Goal: Information Seeking & Learning: Check status

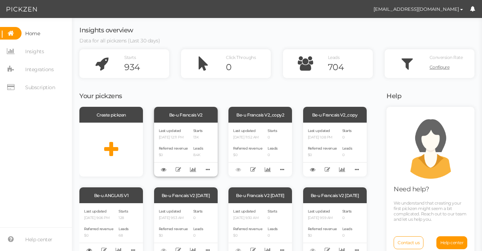
click at [193, 141] on div "Starts 13K Leads 8.4K" at bounding box center [198, 149] width 10 height 45
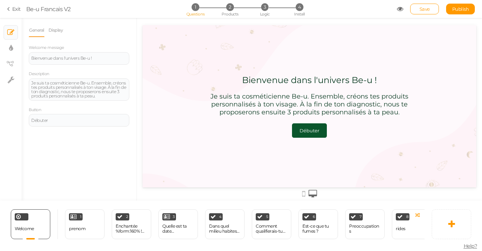
click at [10, 10] on icon at bounding box center [9, 9] width 5 height 6
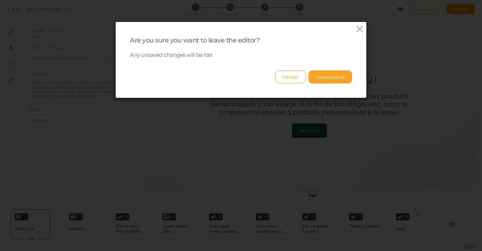
click at [322, 76] on button "Leave editor" at bounding box center [329, 76] width 43 height 13
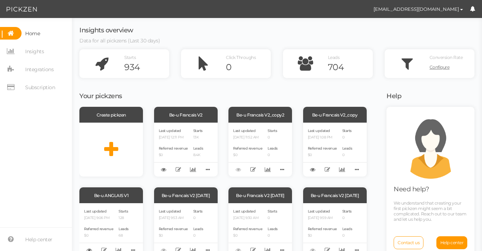
click at [44, 58] on nav "Home Insights Integrations Subscription" at bounding box center [36, 63] width 72 height 72
click at [43, 52] on span "Insights" at bounding box center [34, 51] width 19 height 11
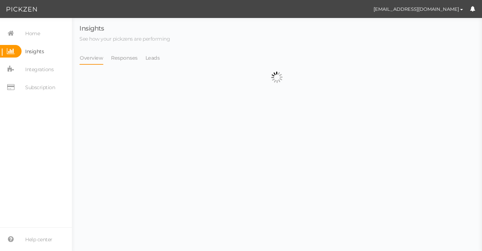
select select "13314"
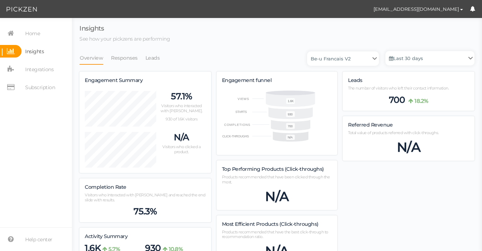
scroll to position [486, 390]
click at [341, 59] on select "Be-u ANGLAIS V1 Be-u Francais V2 Be-u Francais V2 [DATE] Be-u Francais V2 [DATE…" at bounding box center [343, 58] width 72 height 14
click at [307, 51] on select "Be-u ANGLAIS V1 Be-u Francais V2 Be-u Francais V2 [DATE] Be-u Francais V2 [DATE…" at bounding box center [343, 58] width 72 height 14
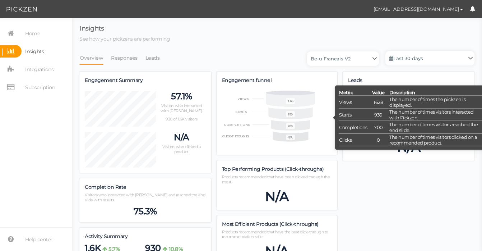
scroll to position [2, 0]
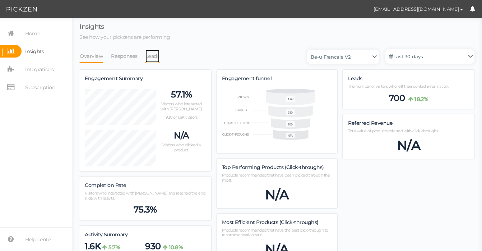
click at [147, 61] on link "Leads" at bounding box center [152, 56] width 15 height 14
select select "13314"
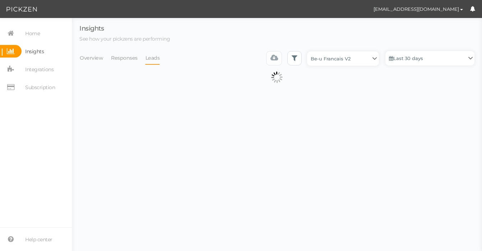
scroll to position [0, 0]
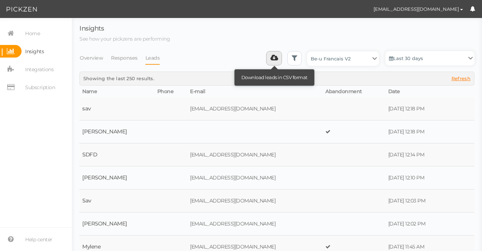
click at [270, 59] on icon at bounding box center [274, 57] width 8 height 7
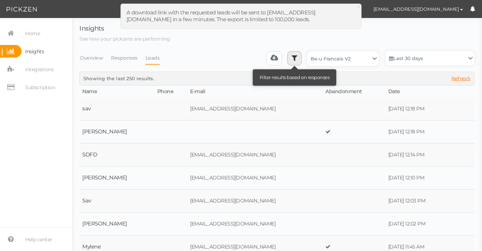
click at [287, 57] on link at bounding box center [294, 58] width 14 height 14
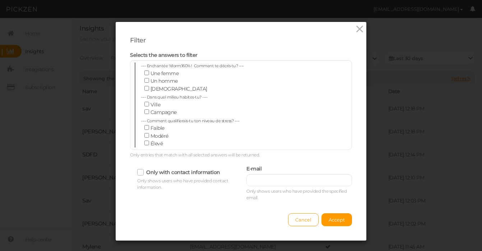
click at [281, 57] on div "Selects the answers to filter ---- Enchantée %form:160% ! Comment te décris-tu?…" at bounding box center [241, 105] width 233 height 107
click at [267, 187] on div "E-mail 1 Only shows users who have provided the specified email." at bounding box center [299, 181] width 106 height 37
click at [266, 179] on input "text" at bounding box center [299, 180] width 106 height 12
paste input "[EMAIL_ADDRESS][DOMAIN_NAME]"
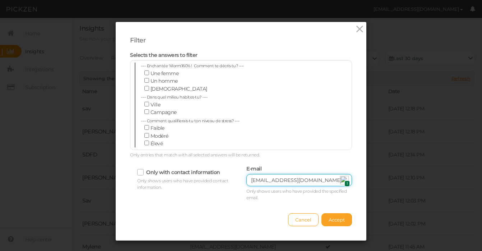
type input "[EMAIL_ADDRESS][DOMAIN_NAME]"
click at [336, 224] on button "Accept" at bounding box center [336, 219] width 31 height 13
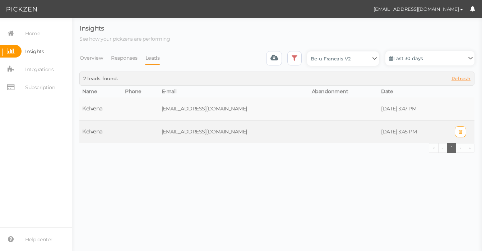
click at [281, 133] on td "[EMAIL_ADDRESS][DOMAIN_NAME]" at bounding box center [234, 131] width 150 height 23
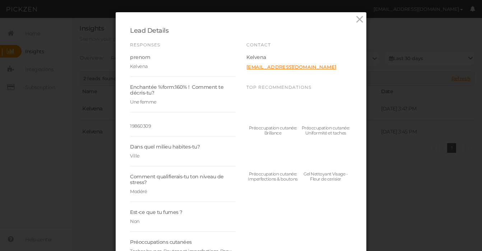
scroll to position [11, 0]
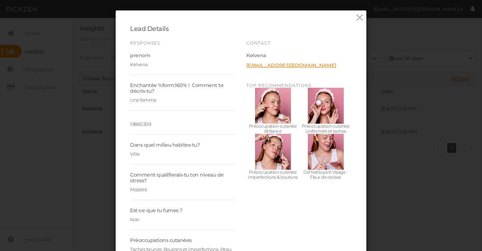
click at [99, 81] on div "Lead Details Responses prenom Kelvena Enchantée %form:160% ! Comment te décris-…" at bounding box center [241, 125] width 482 height 251
